Goal: Navigation & Orientation: Go to known website

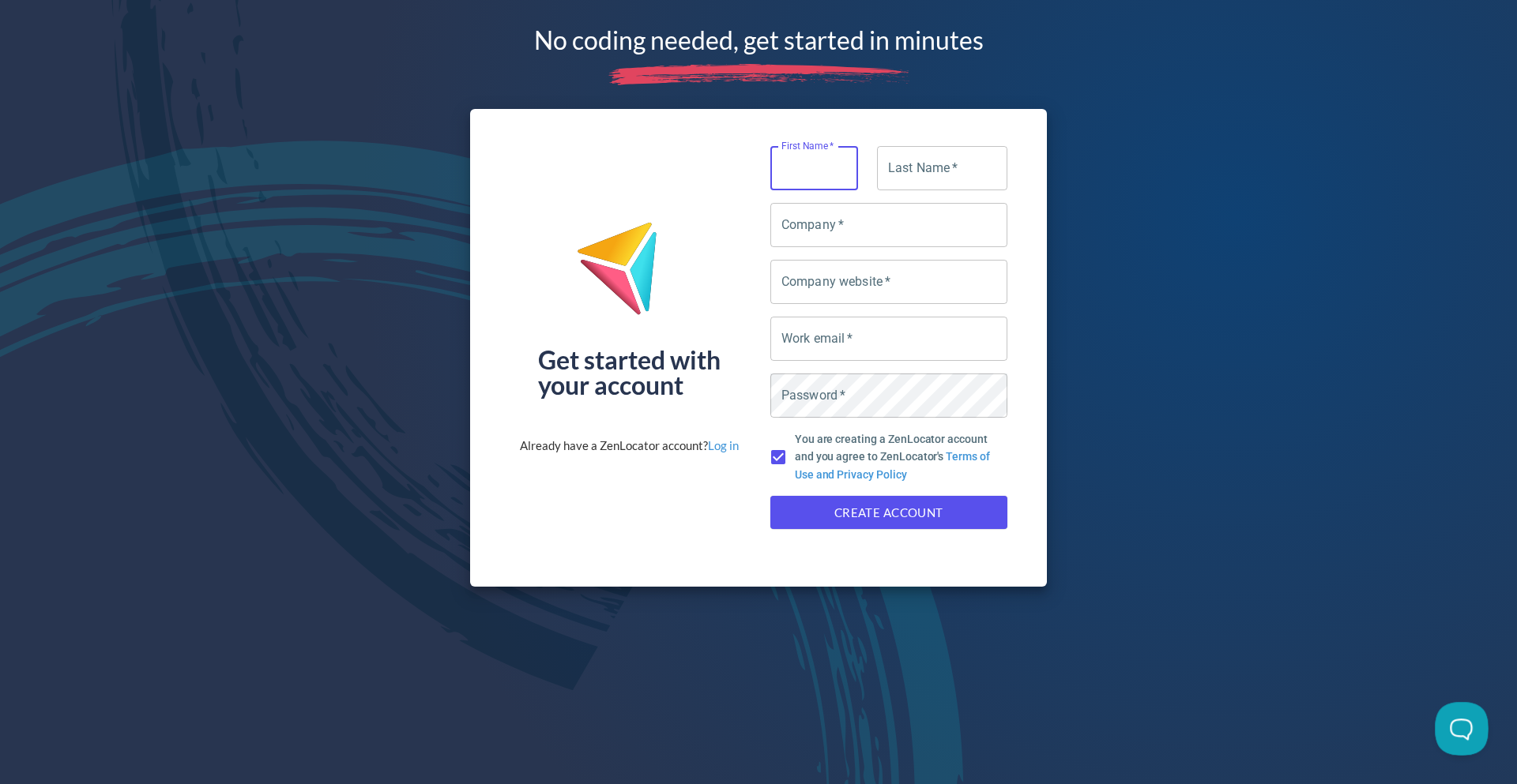
click at [1444, 726] on button at bounding box center [1458, 726] width 48 height 48
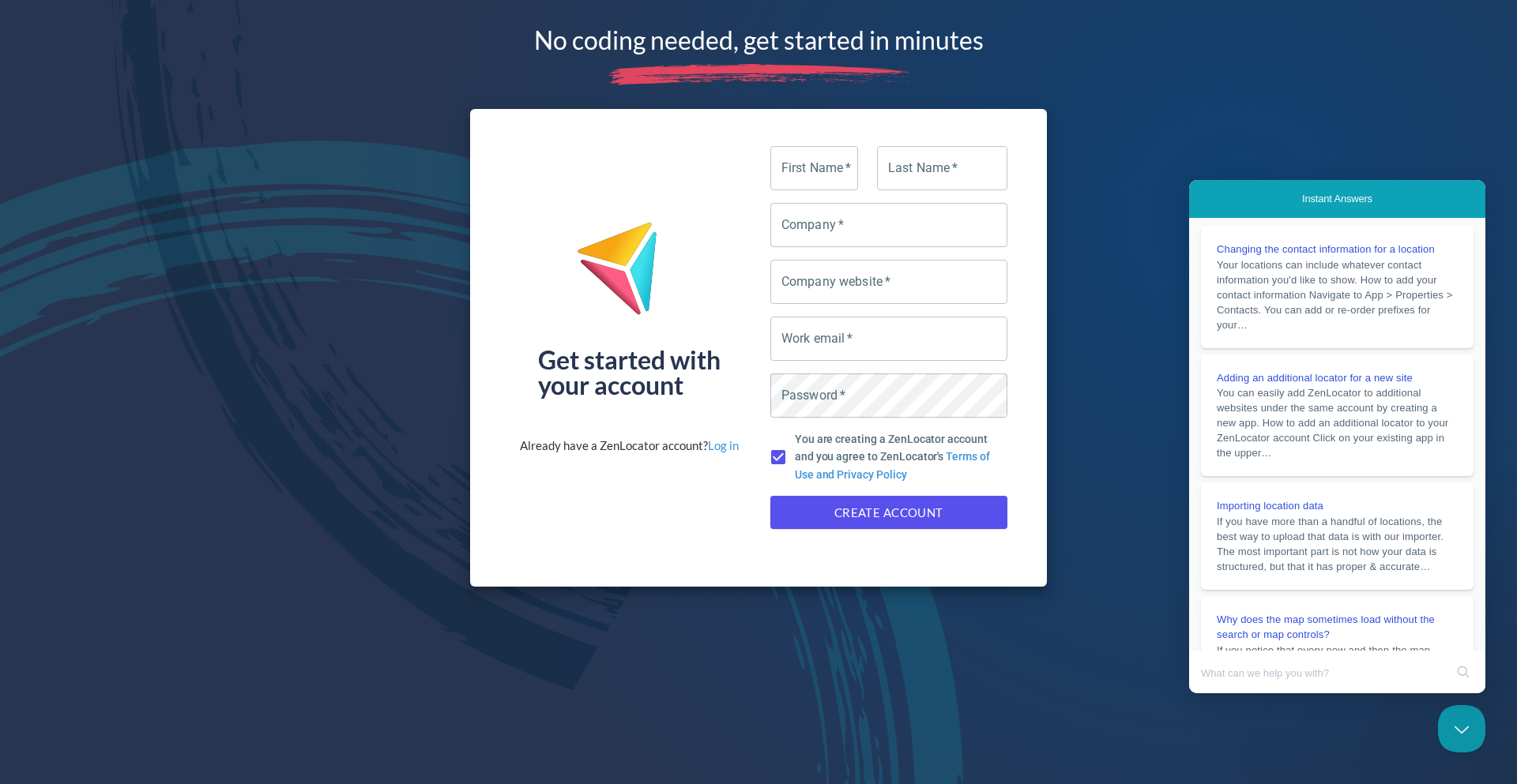
click at [1447, 729] on button "Close Beacon popover" at bounding box center [1461, 728] width 48 height 48
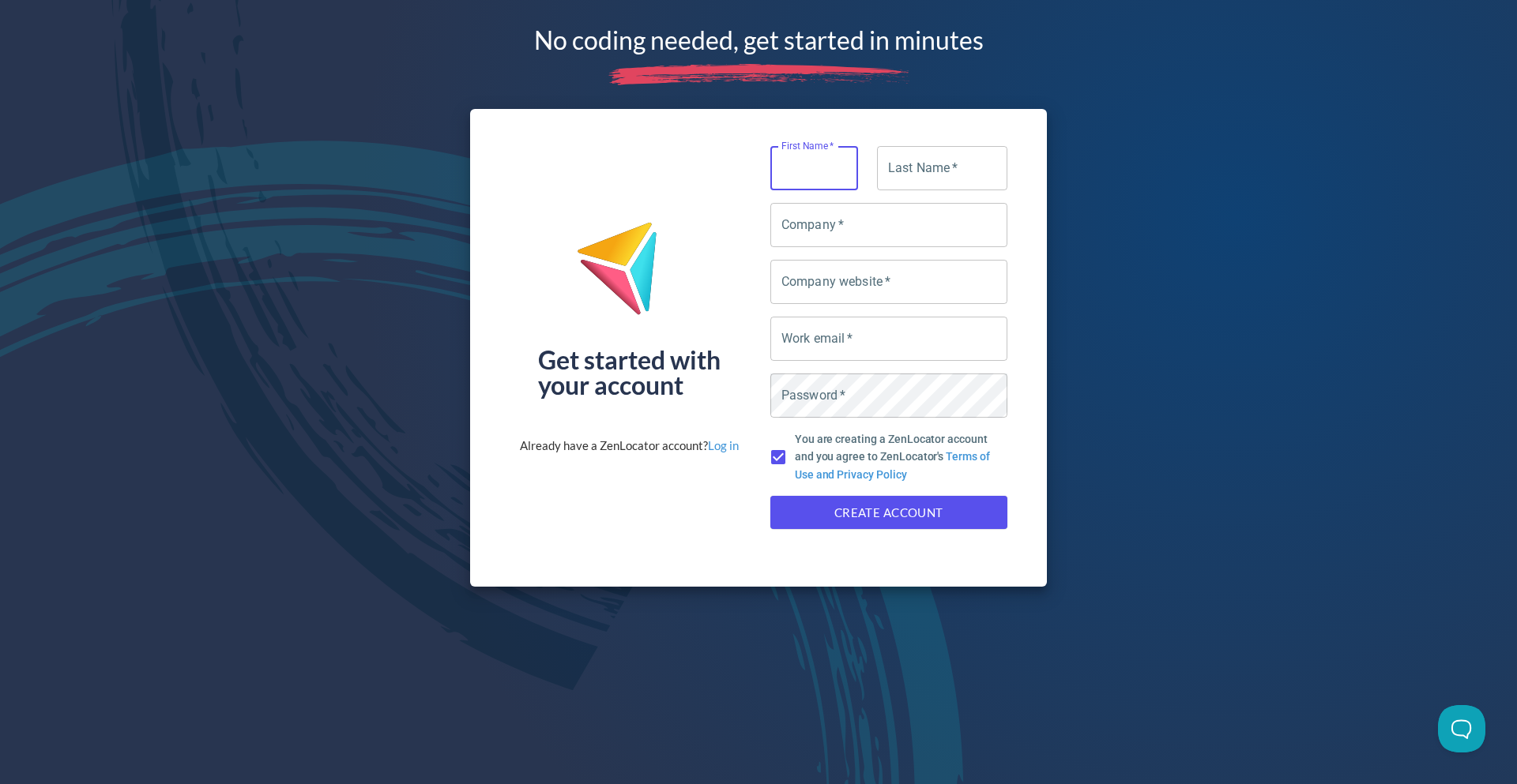
drag, startPoint x: 806, startPoint y: 168, endPoint x: 806, endPoint y: 158, distance: 10.0
click at [806, 168] on input "First Name   *" at bounding box center [814, 168] width 88 height 44
click at [1254, 221] on div "No coding needed, get started in minutes Get started with your account Already …" at bounding box center [758, 301] width 1517 height 602
click at [730, 443] on link "Log in" at bounding box center [723, 445] width 31 height 14
click at [463, 24] on div "No coding needed, get started in minutes Get started with your account Already …" at bounding box center [758, 301] width 1517 height 602
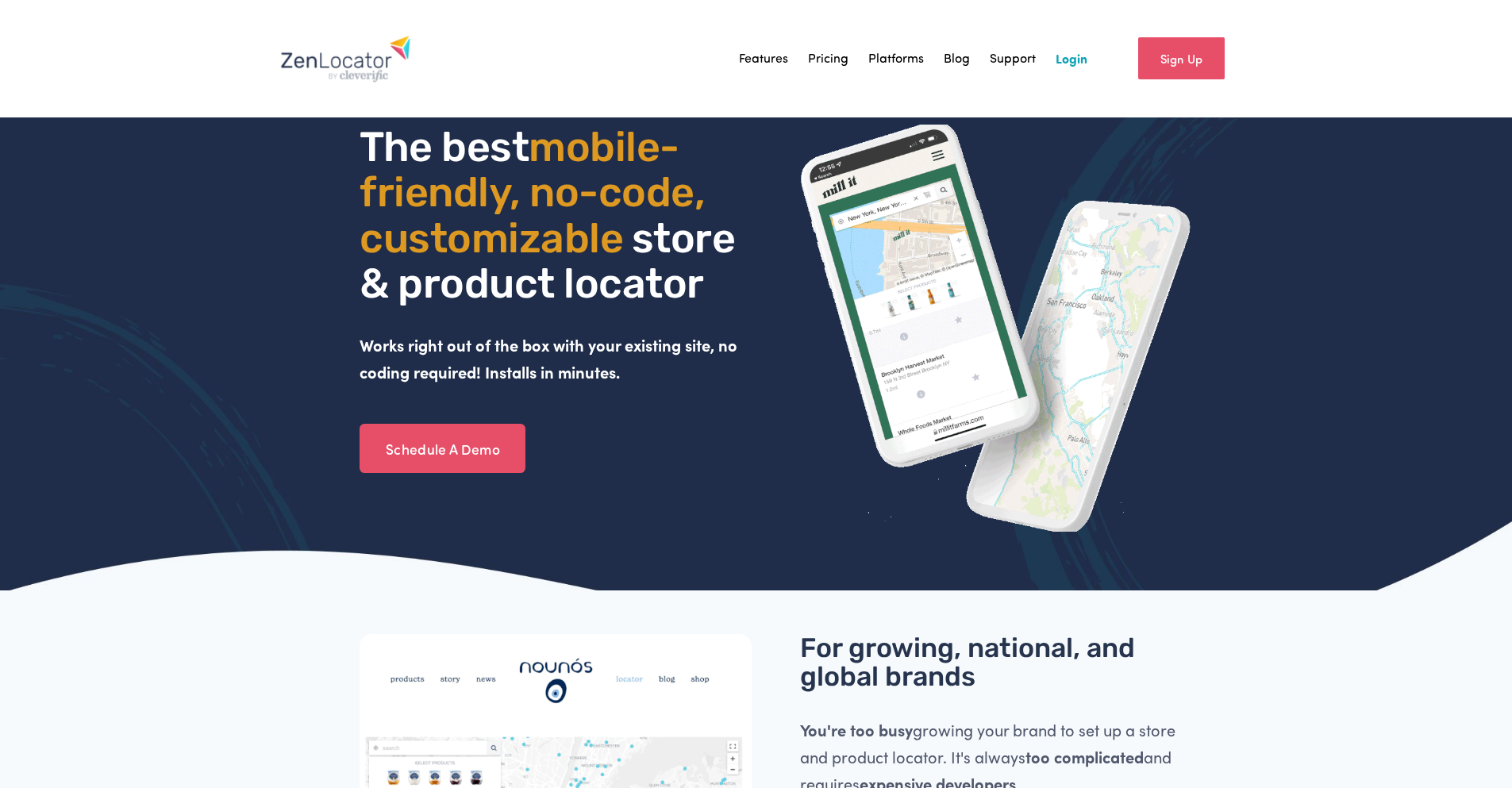
click at [1192, 66] on link "Sign Up" at bounding box center [1181, 58] width 86 height 42
click at [1054, 150] on img at bounding box center [996, 329] width 392 height 407
click at [1069, 72] on div "Features Pricing Platforms Blog Support Login" at bounding box center [683, 59] width 807 height 48
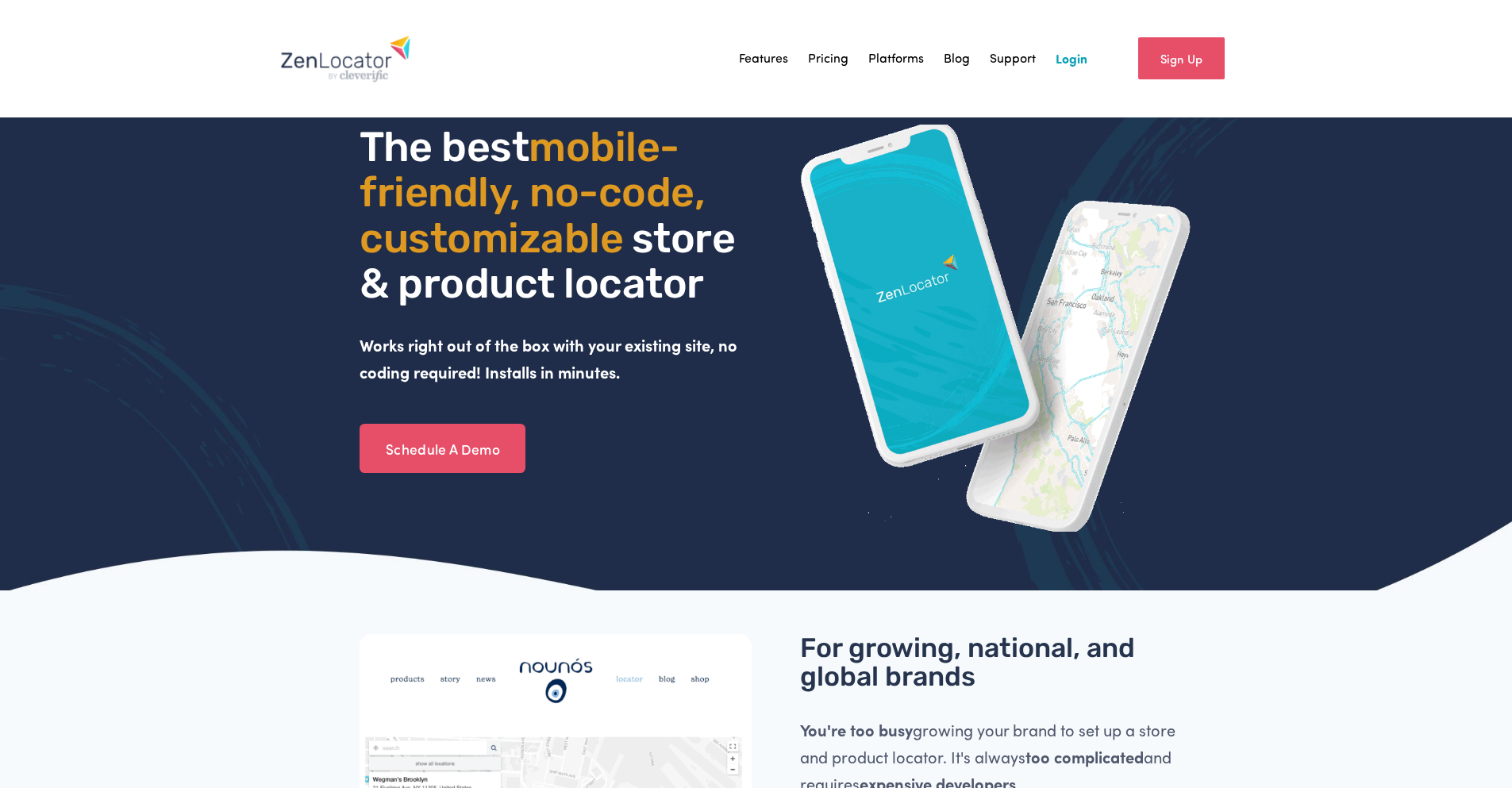
click at [1069, 64] on link "Login" at bounding box center [1071, 59] width 32 height 23
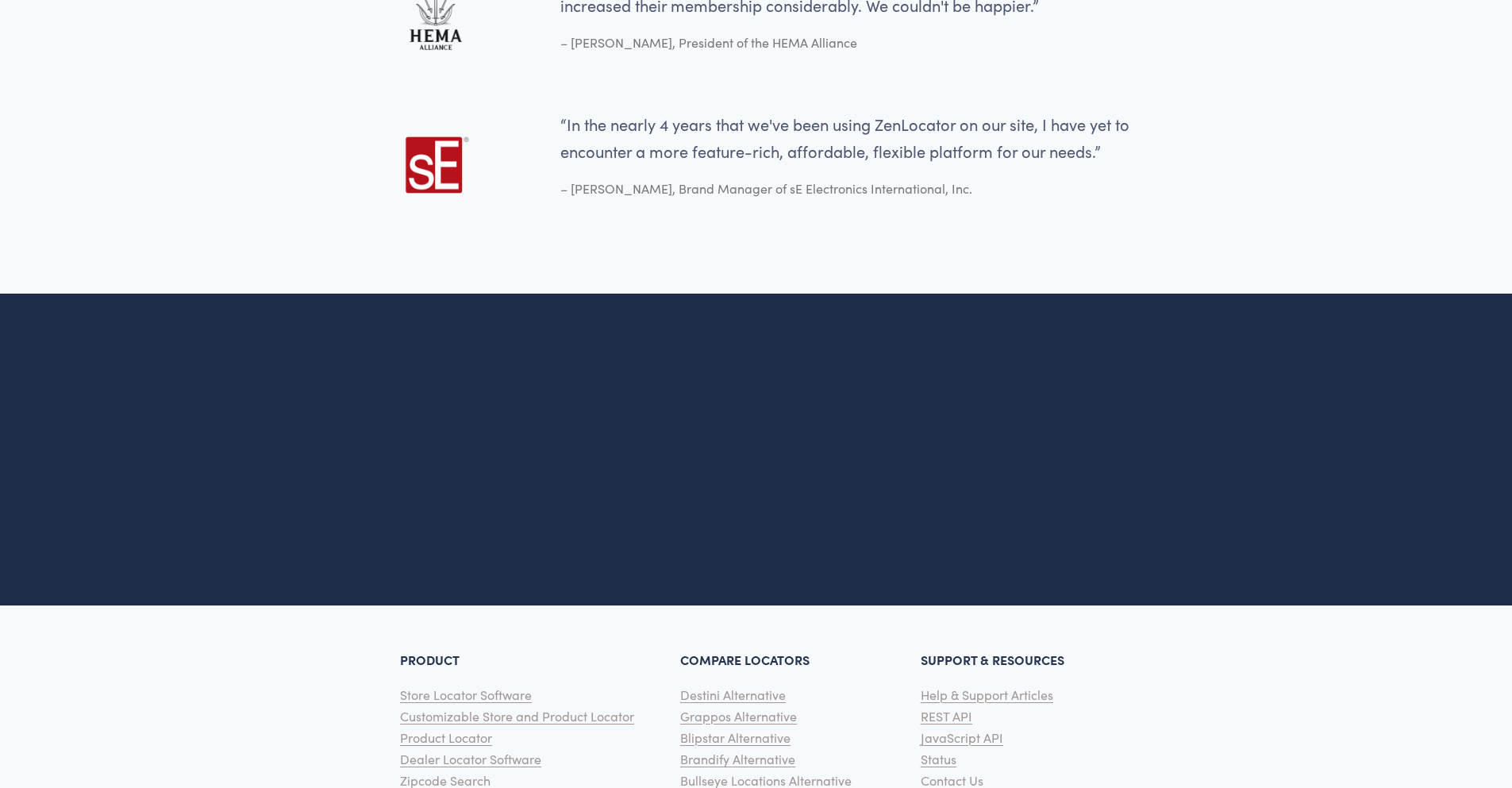
scroll to position [3913, 0]
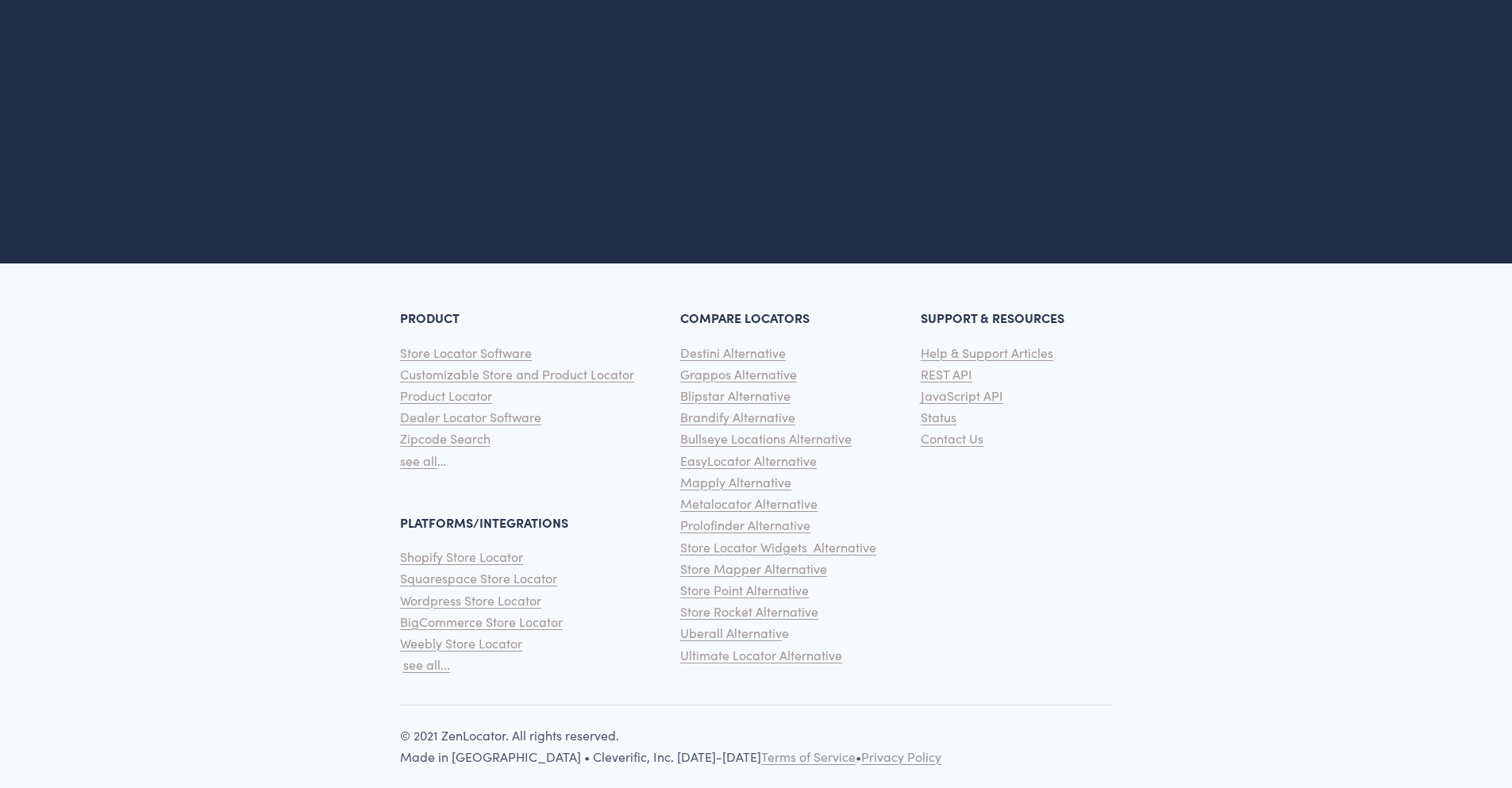
click at [1043, 547] on div "PRODUCT Store Locator Software Customizable Store and Product Locator Product L…" at bounding box center [756, 478] width 1512 height 400
click at [1006, 477] on div "PRODUCT Store Locator Software Customizable Store and Product Locator Product L…" at bounding box center [756, 478] width 1512 height 400
click at [962, 430] on span "Contact Us" at bounding box center [951, 438] width 63 height 17
click at [1235, 381] on div "PRODUCT Store Locator Software Customizable Store and Product Locator Product L…" at bounding box center [756, 478] width 1512 height 400
click at [966, 431] on link "Contact Us" at bounding box center [951, 438] width 63 height 22
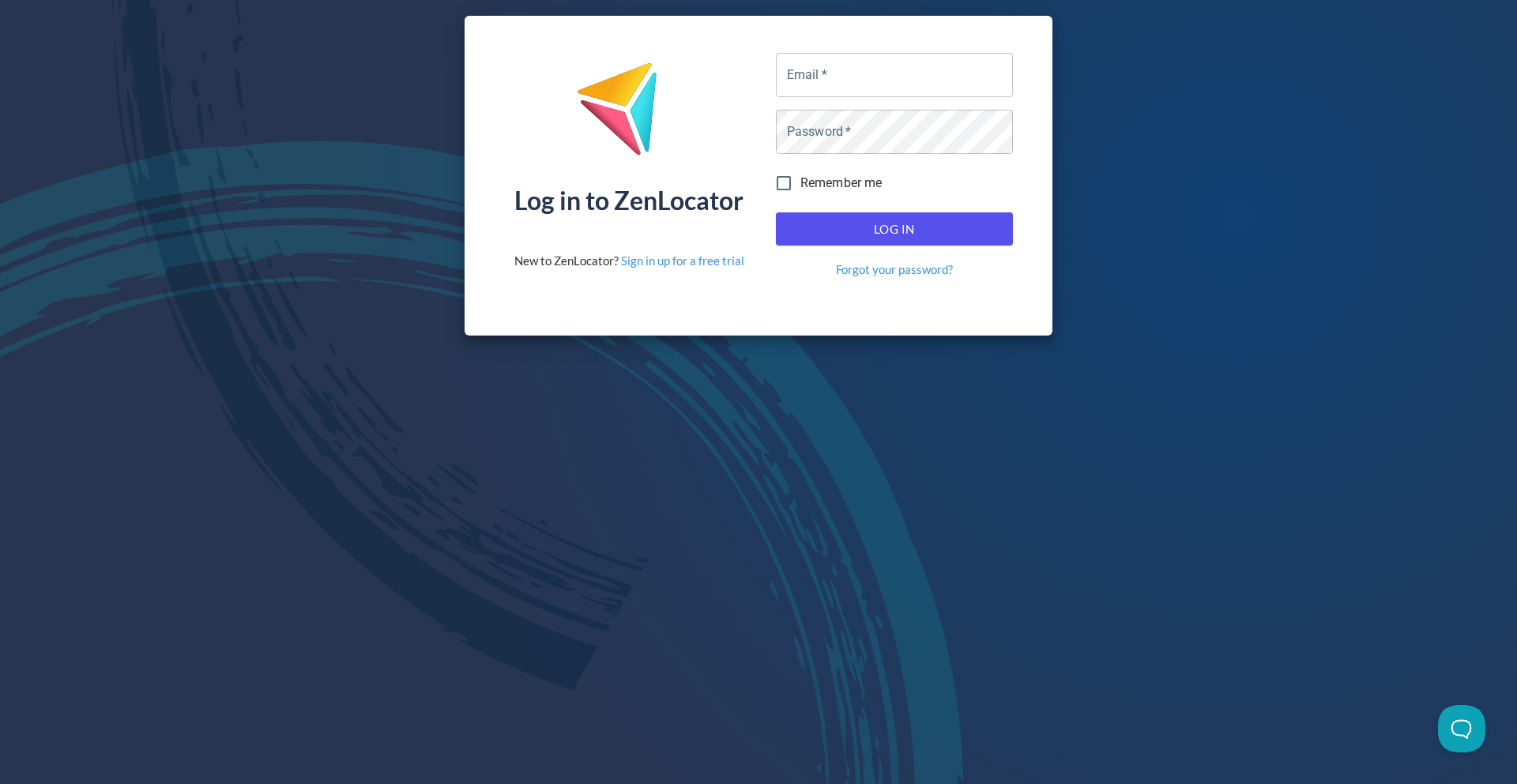
drag, startPoint x: 228, startPoint y: 251, endPoint x: 224, endPoint y: 230, distance: 21.4
click at [228, 251] on div "Log in to ZenLocator New to ZenLocator? Sign in up for a free trial Email   * E…" at bounding box center [758, 175] width 1517 height 351
